Goal: Information Seeking & Learning: Stay updated

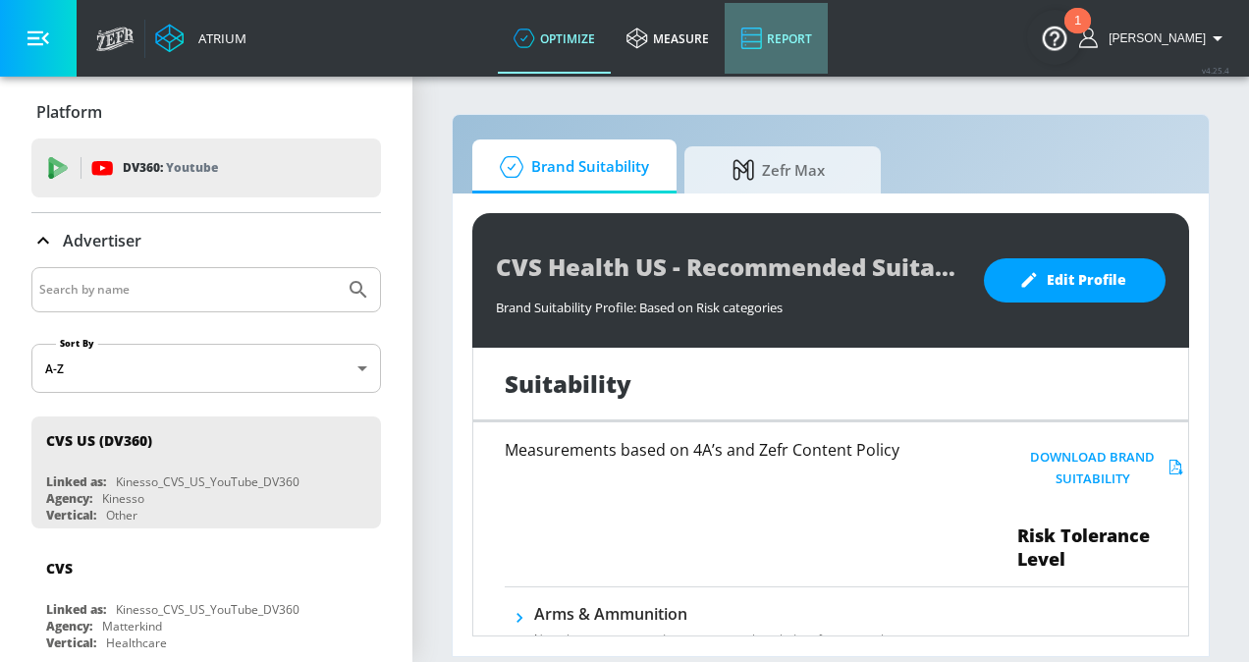
click at [819, 36] on link "Report" at bounding box center [776, 38] width 103 height 71
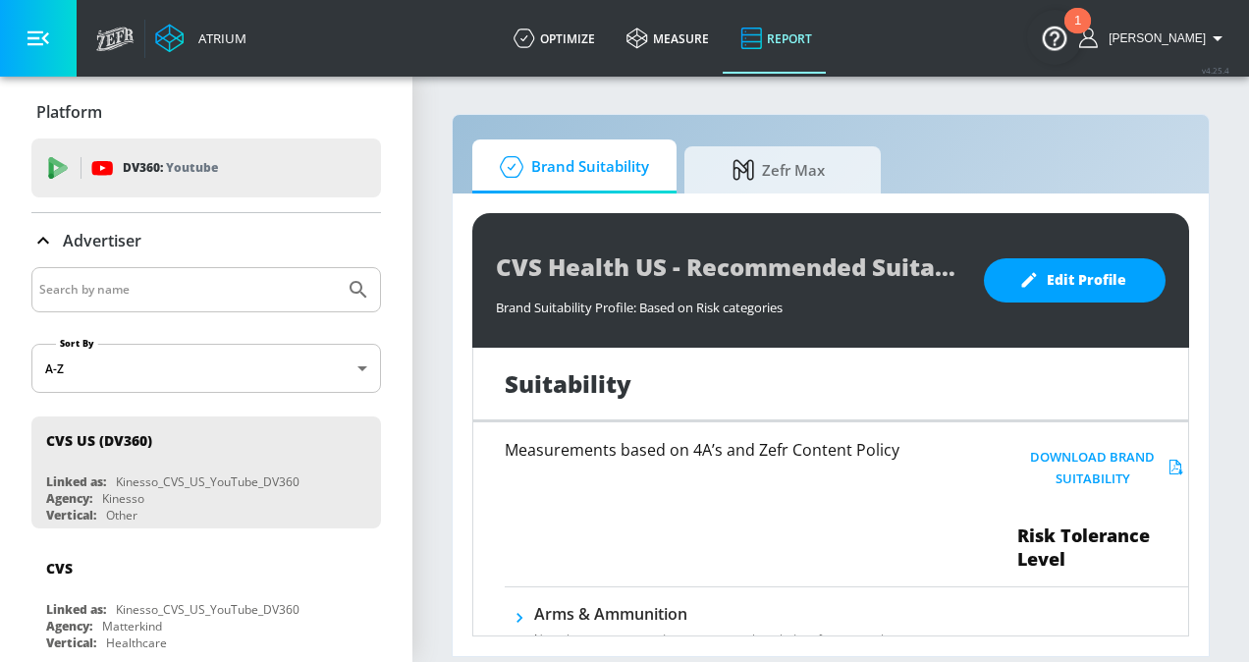
click at [1058, 34] on img "Open Resource Center, 1 new notification" at bounding box center [1054, 37] width 55 height 55
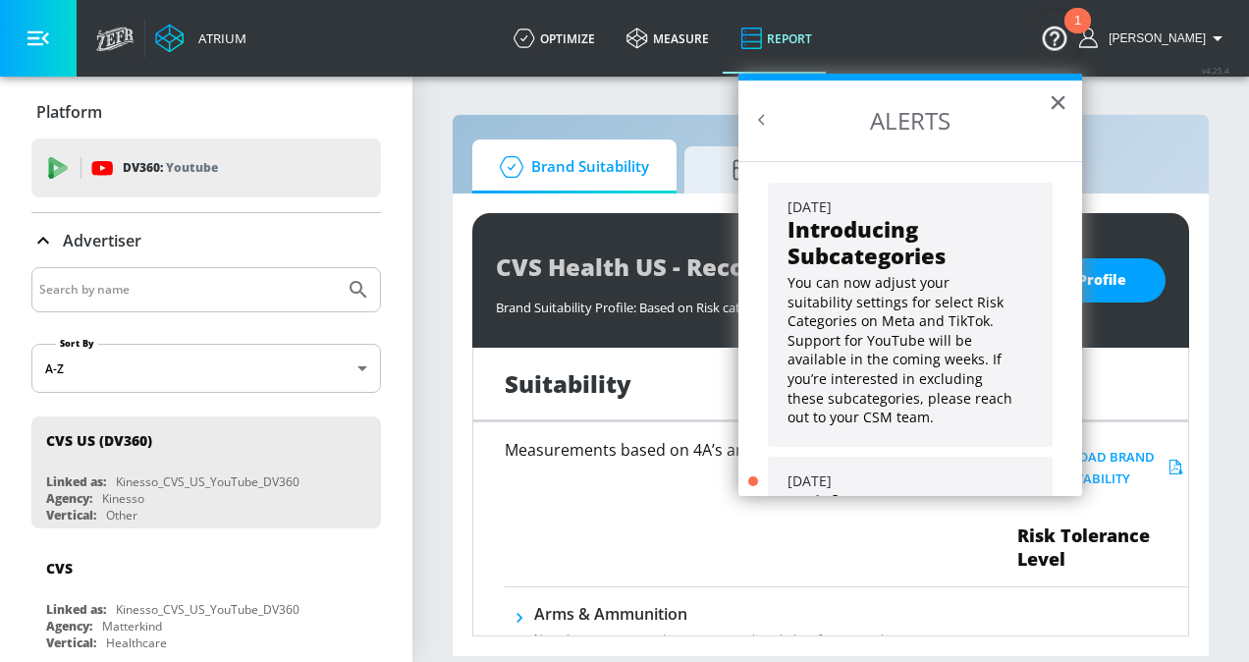
click at [1070, 108] on h2 "ALERTS" at bounding box center [910, 121] width 344 height 81
